Goal: Transaction & Acquisition: Purchase product/service

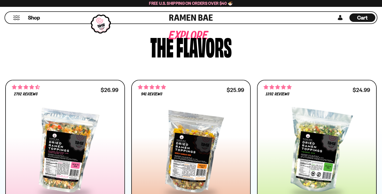
scroll to position [243, 0]
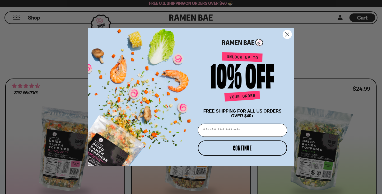
click at [287, 31] on circle "Close dialog" at bounding box center [287, 34] width 9 height 9
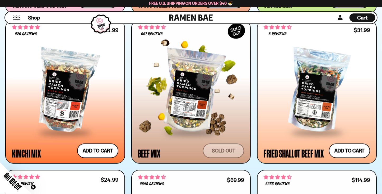
scroll to position [457, 0]
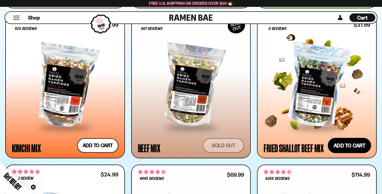
click at [337, 144] on button "Add to cart Add — Regular price $31.99 Regular price Sale price $31.99 Unit pri…" at bounding box center [349, 145] width 43 height 15
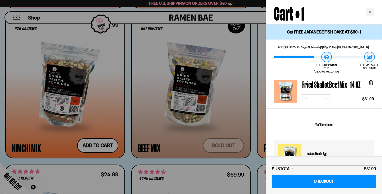
click at [255, 73] on div at bounding box center [191, 97] width 382 height 194
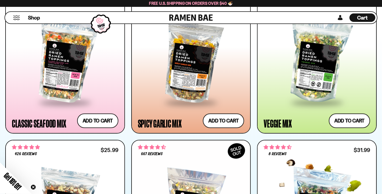
scroll to position [331, 0]
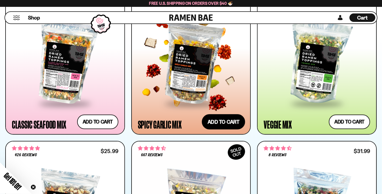
click at [222, 121] on button "Add to cart Add — Regular price $25.99 Regular price Sale price $25.99 Unit pri…" at bounding box center [223, 121] width 43 height 15
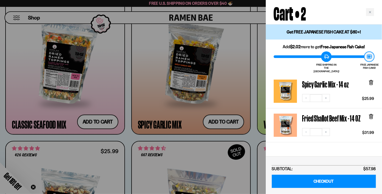
click at [254, 78] on div at bounding box center [191, 97] width 382 height 194
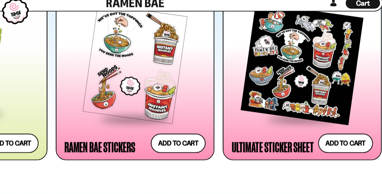
scroll to position [1231, 0]
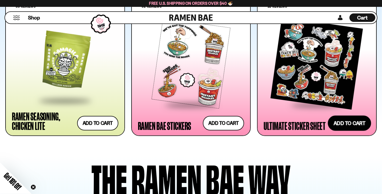
click at [348, 123] on button "Add to cart Add — Regular price $7.99 Regular price Sale price $7.99 Unit price…" at bounding box center [349, 123] width 43 height 15
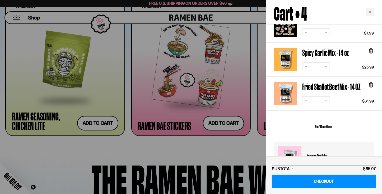
scroll to position [112, 0]
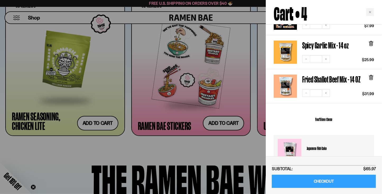
click at [322, 180] on link "CHECKOUT" at bounding box center [324, 181] width 104 height 13
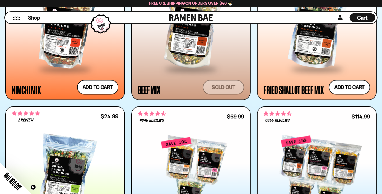
scroll to position [516, 0]
